Goal: Complete application form

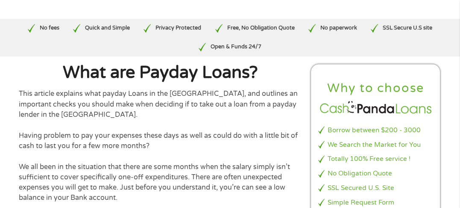
scroll to position [24, 0]
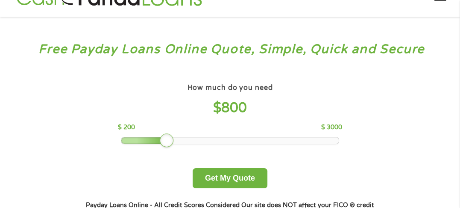
drag, startPoint x: 178, startPoint y: 143, endPoint x: 164, endPoint y: 144, distance: 13.3
click at [164, 144] on div at bounding box center [167, 140] width 14 height 14
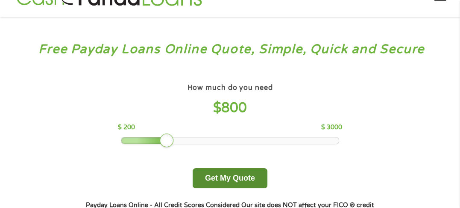
click at [226, 185] on button "Get My Quote" at bounding box center [230, 178] width 75 height 20
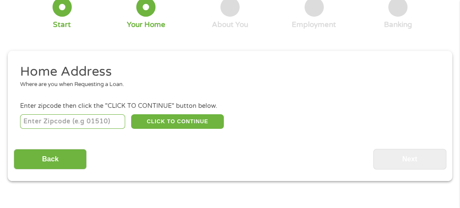
scroll to position [97, 0]
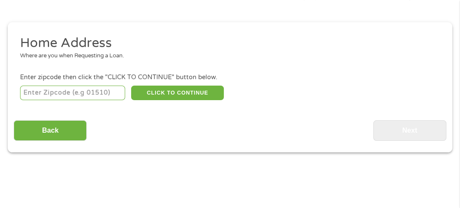
click at [62, 96] on input "number" at bounding box center [72, 92] width 105 height 15
type input "29671"
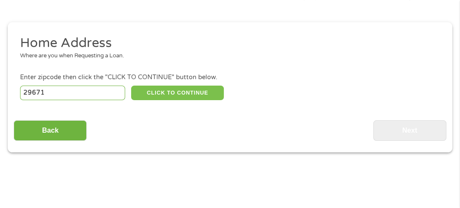
click at [151, 96] on button "CLICK TO CONTINUE" at bounding box center [177, 92] width 93 height 15
type input "29671"
type input "Pickens"
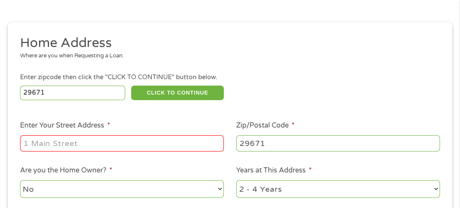
click at [113, 148] on input "Enter Your Street Address *" at bounding box center [122, 143] width 204 height 16
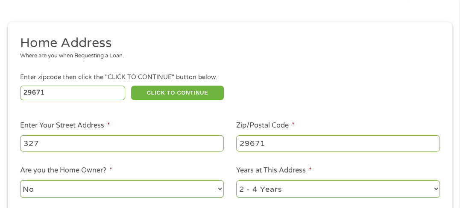
click at [113, 148] on input "327" at bounding box center [122, 143] width 204 height 16
type input "327 West Ceder rock St"
click at [217, 189] on select "No Yes" at bounding box center [122, 189] width 204 height 18
click at [179, 203] on ul "Home Address Where are you when Requesting a Loan. Enter zipcode then click the…" at bounding box center [230, 149] width 432 height 228
click at [170, 190] on select "No Yes" at bounding box center [122, 189] width 204 height 18
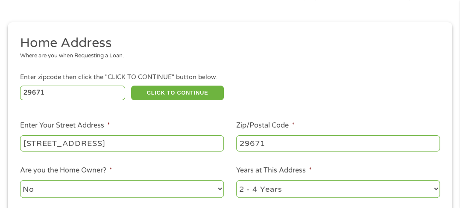
select select "yes"
click at [20, 181] on select "No Yes" at bounding box center [122, 189] width 204 height 18
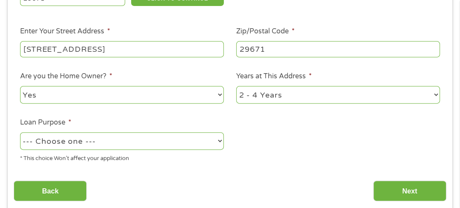
scroll to position [222, 0]
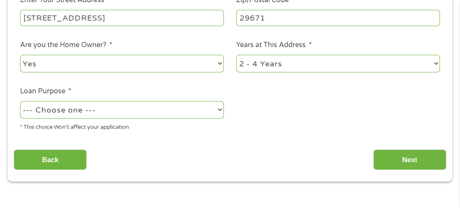
click at [217, 108] on select "--- Choose one --- Pay Bills Debt Consolidation Home Improvement Major Purchase…" at bounding box center [122, 110] width 204 height 18
select select "shorttermcash"
click at [20, 102] on select "--- Choose one --- Pay Bills Debt Consolidation Home Improvement Major Purchase…" at bounding box center [122, 110] width 204 height 18
drag, startPoint x: 75, startPoint y: 161, endPoint x: 465, endPoint y: 65, distance: 402.1
click at [279, 146] on div "Back Next" at bounding box center [230, 156] width 432 height 27
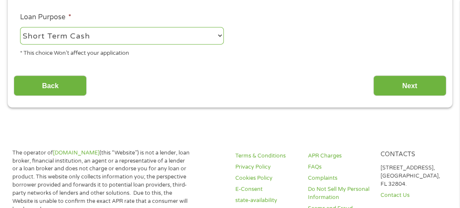
scroll to position [364, 0]
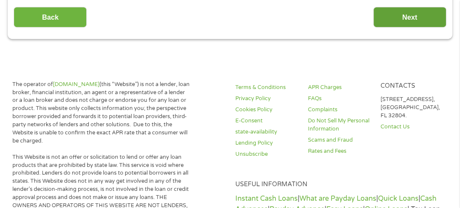
click at [389, 20] on input "Next" at bounding box center [409, 17] width 73 height 21
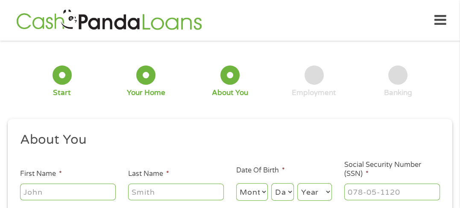
scroll to position [0, 0]
click at [32, 196] on input "First Name *" at bounding box center [68, 191] width 96 height 16
type input "Belinda"
type input "Witko"
type input "bgwitko@yahoo.com"
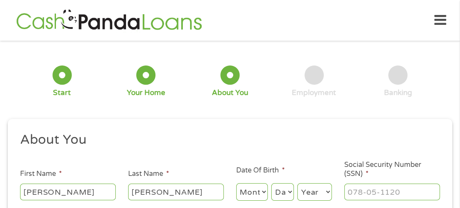
type input "(864) 477-8157"
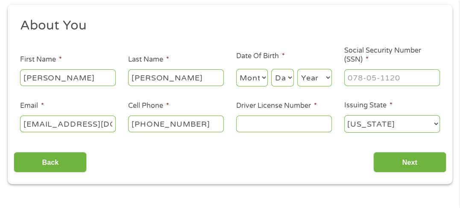
scroll to position [145, 0]
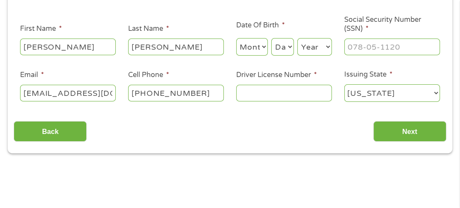
click at [262, 46] on select "Month 1 2 3 4 5 6 7 8 9 10 11 12" at bounding box center [252, 47] width 32 height 18
select select "3"
click at [236, 38] on select "Month 1 2 3 4 5 6 7 8 9 10 11 12" at bounding box center [252, 47] width 32 height 18
click at [291, 50] on select "Day 1 2 3 4 5 6 7 8 9 10 11 12 13 14 15 16 17 18 19 20 21 22 23 24 25 26 27 28 …" at bounding box center [282, 47] width 23 height 18
select select "14"
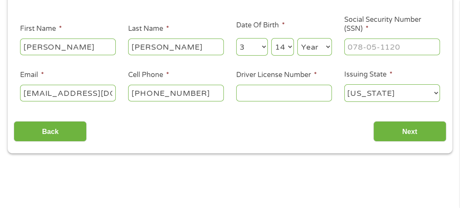
click at [271, 38] on select "Day 1 2 3 4 5 6 7 8 9 10 11 12 13 14 15 16 17 18 19 20 21 22 23 24 25 26 27 28 …" at bounding box center [282, 47] width 23 height 18
click at [321, 52] on select "Year 2007 2006 2005 2004 2003 2002 2001 2000 1999 1998 1997 1996 1995 1994 1993…" at bounding box center [314, 47] width 35 height 18
click at [311, 47] on select "Year 2007 2006 2005 2004 2003 2002 2001 2000 1999 1998 1997 1996 1995 1994 1993…" at bounding box center [314, 47] width 35 height 18
click at [359, 25] on label "Social Security Number (SSN) *" at bounding box center [392, 24] width 96 height 18
click at [359, 38] on input "Social Security Number (SSN) *" at bounding box center [392, 46] width 96 height 16
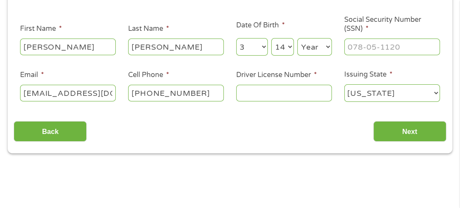
type input "___-__-____"
click at [359, 25] on label "Social Security Number (SSN) *" at bounding box center [392, 24] width 96 height 18
click at [359, 38] on input "___-__-____" at bounding box center [392, 46] width 96 height 16
